Goal: Navigation & Orientation: Understand site structure

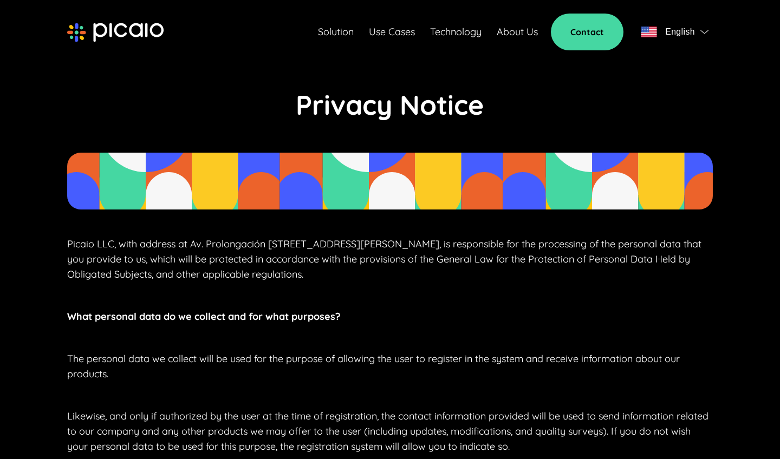
click at [325, 32] on link "Solution" at bounding box center [336, 31] width 36 height 15
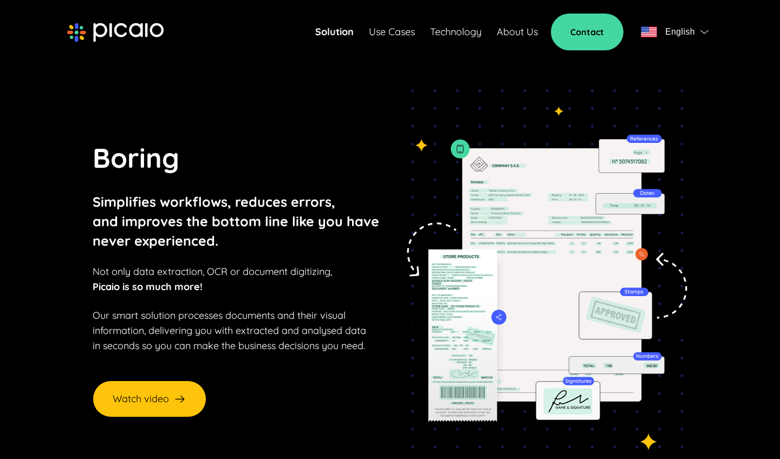
click at [391, 35] on link "Use Cases" at bounding box center [392, 31] width 46 height 15
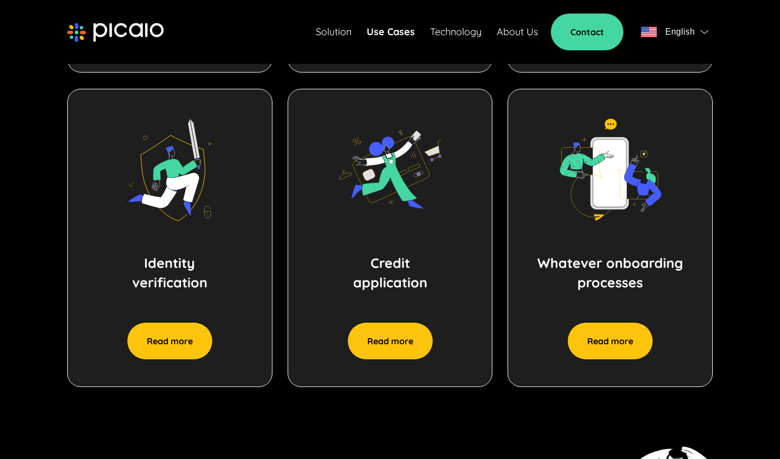
scroll to position [821, 0]
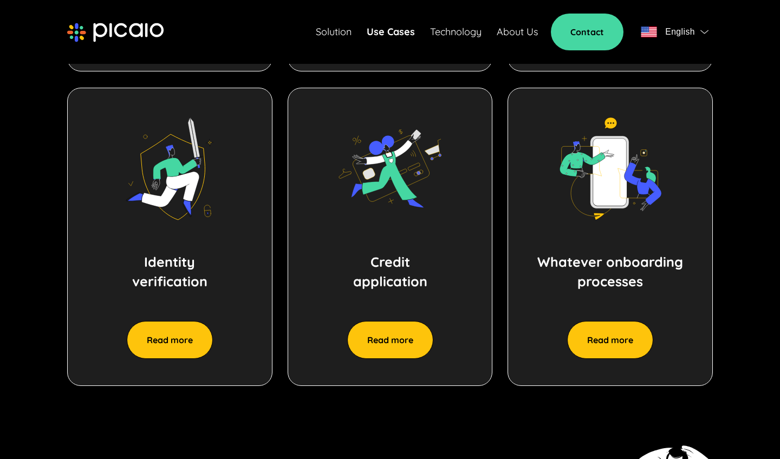
click at [461, 36] on link "Technology" at bounding box center [455, 31] width 51 height 15
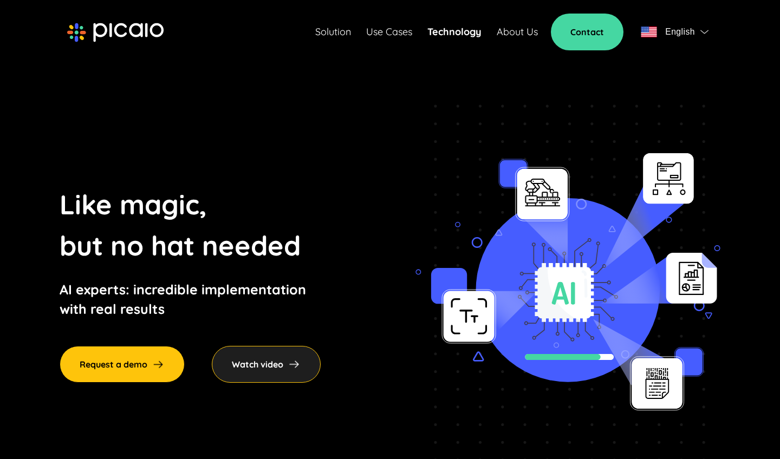
click at [696, 35] on span "English" at bounding box center [674, 31] width 68 height 15
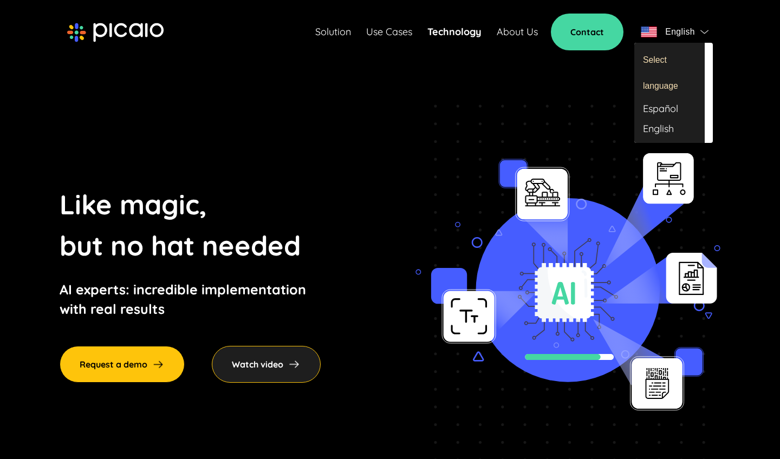
click at [696, 35] on div at bounding box center [390, 229] width 780 height 459
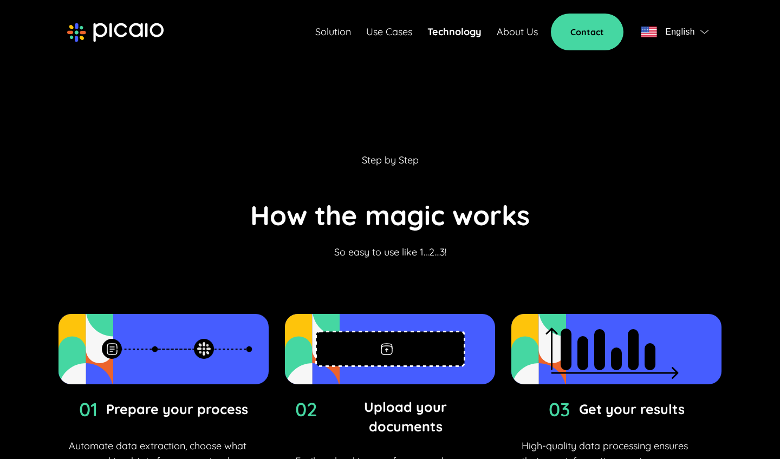
scroll to position [2309, 0]
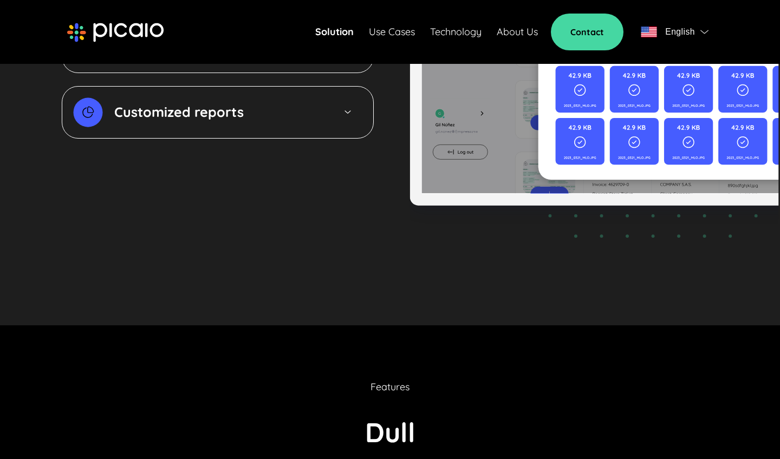
scroll to position [1737, 0]
